Goal: Task Accomplishment & Management: Manage account settings

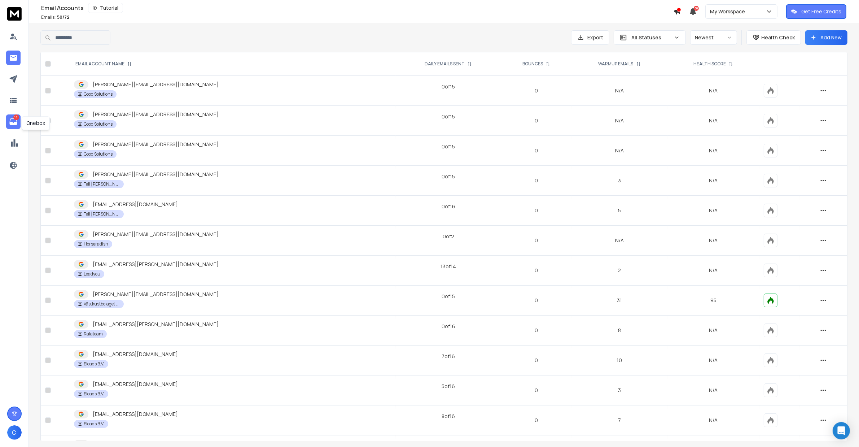
click at [11, 129] on link "14" at bounding box center [13, 121] width 14 height 14
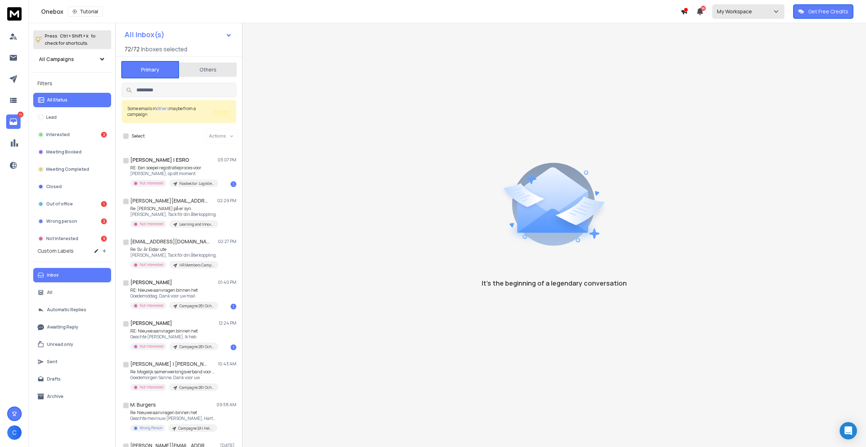
click at [745, 13] on p "My Workspace" at bounding box center [736, 11] width 38 height 7
click at [755, 137] on div "Västkustbolaget AB" at bounding box center [743, 136] width 47 height 7
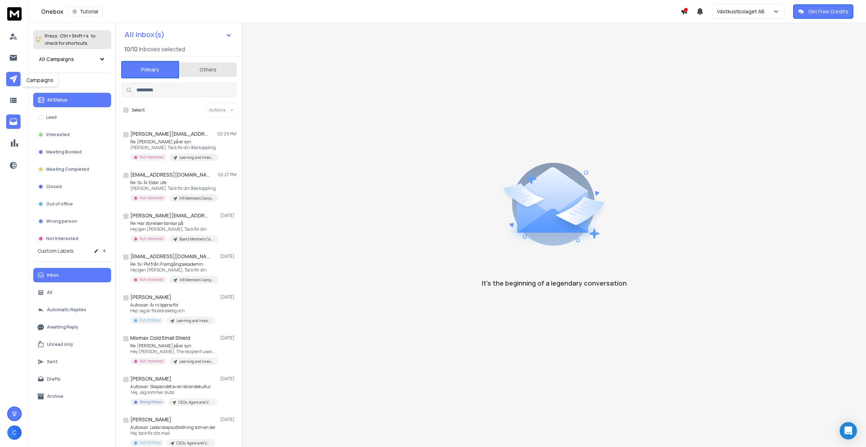
click at [17, 79] on link at bounding box center [13, 79] width 14 height 14
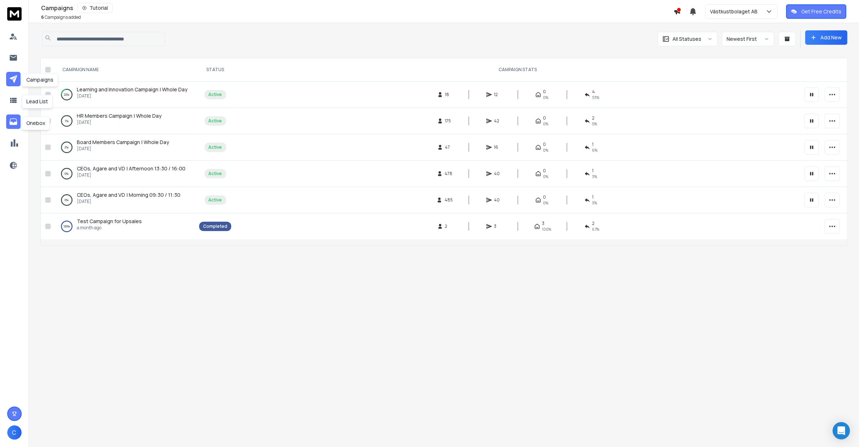
click at [10, 125] on icon at bounding box center [13, 121] width 8 height 6
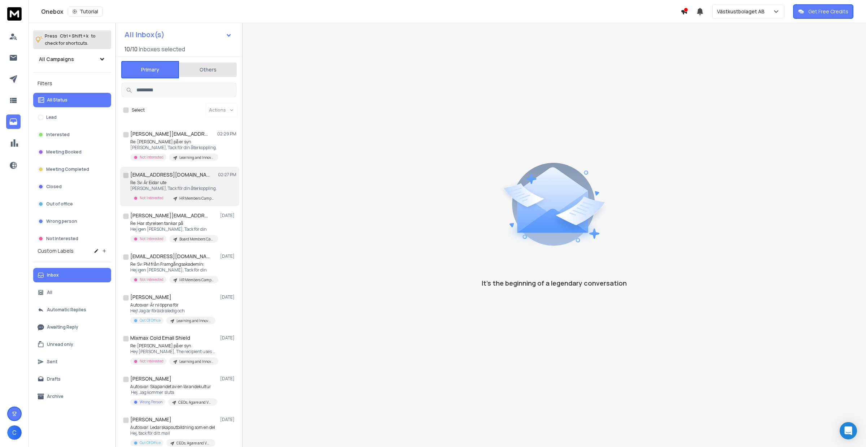
click at [195, 177] on div "sanna.karebrand@eidar.se 02:27 PM" at bounding box center [183, 174] width 106 height 7
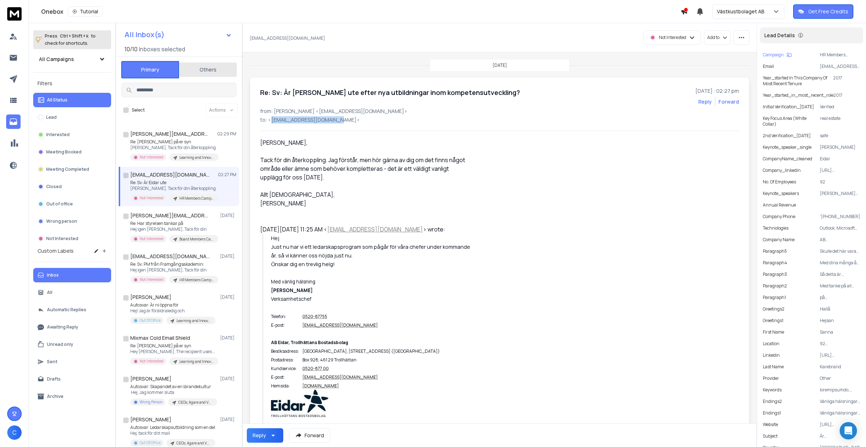
drag, startPoint x: 334, startPoint y: 120, endPoint x: 270, endPoint y: 119, distance: 64.3
click at [270, 119] on p "to: <sanna.karebrand@eidar.se>" at bounding box center [499, 119] width 479 height 7
copy p "[EMAIL_ADDRESS][DOMAIN_NAME]"
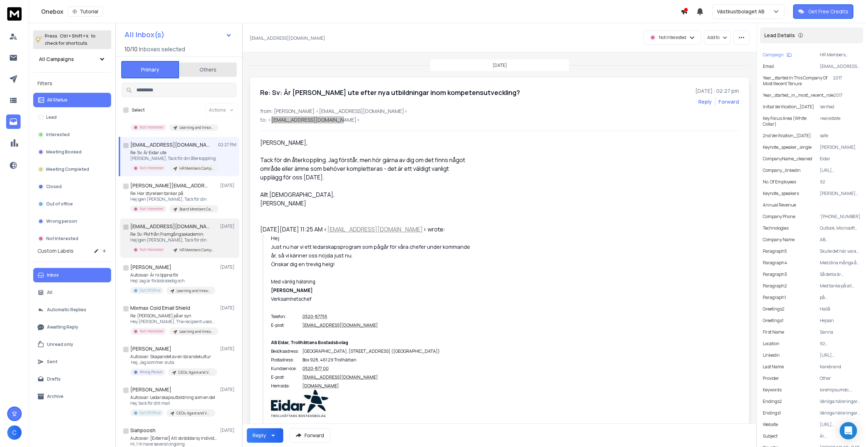
scroll to position [45, 0]
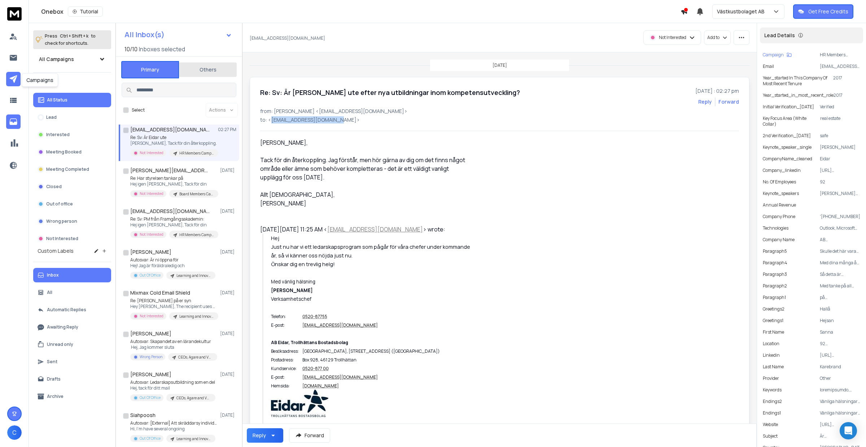
click at [13, 78] on icon at bounding box center [13, 79] width 8 height 8
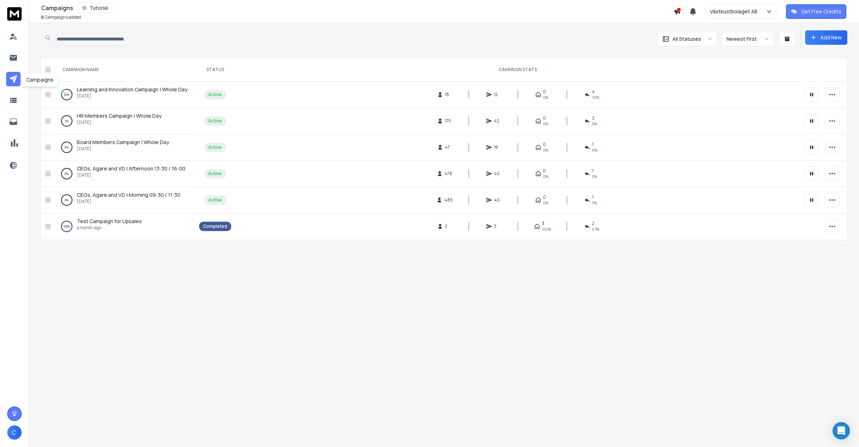
click at [18, 82] on link at bounding box center [13, 79] width 14 height 14
click at [13, 126] on icon at bounding box center [13, 121] width 9 height 9
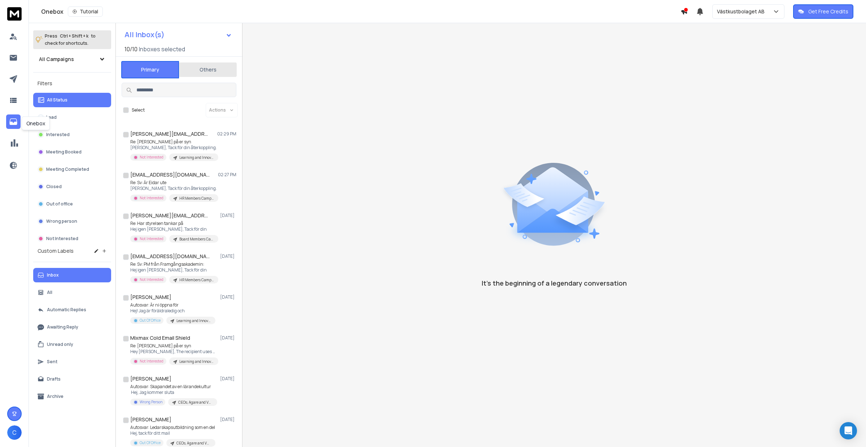
click at [13, 126] on icon at bounding box center [13, 121] width 9 height 9
click at [736, 9] on p "Västkustbolaget AB" at bounding box center [742, 11] width 51 height 7
click at [741, 79] on div "My Workspace" at bounding box center [737, 75] width 35 height 7
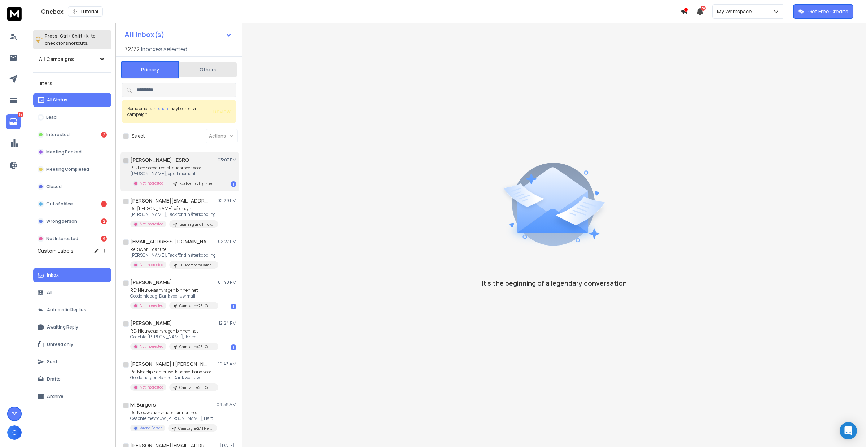
click at [197, 172] on p "Hoi Caimey, op dit moment" at bounding box center [173, 174] width 87 height 6
click at [202, 157] on div "Stan Bovee | ESRO 03:07 PM" at bounding box center [183, 159] width 106 height 7
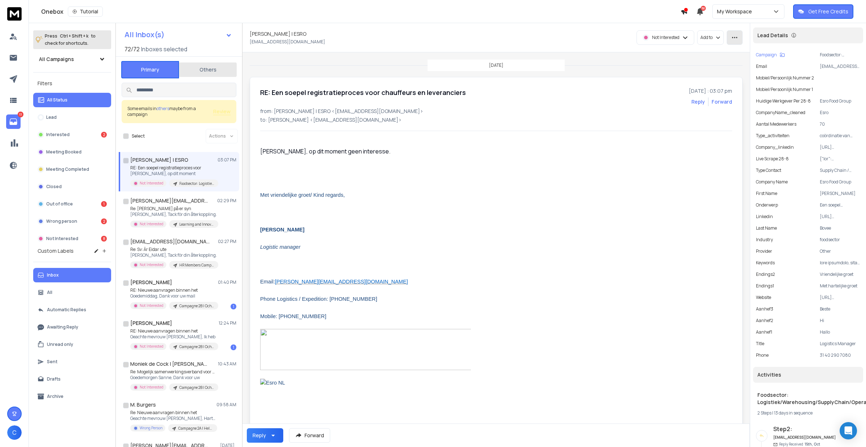
click at [738, 38] on icon "button" at bounding box center [735, 37] width 6 height 6
click at [728, 53] on div "Mark as unread" at bounding box center [719, 53] width 46 height 7
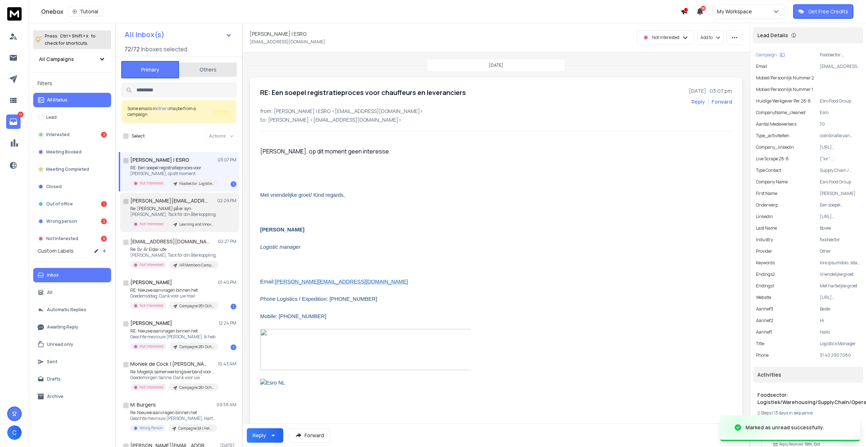
click at [151, 217] on div "Re: Nyfiken på er syn Hej Jennifer, Tack för din återkoppling. Not Interested L…" at bounding box center [174, 217] width 88 height 22
